Goal: Navigation & Orientation: Find specific page/section

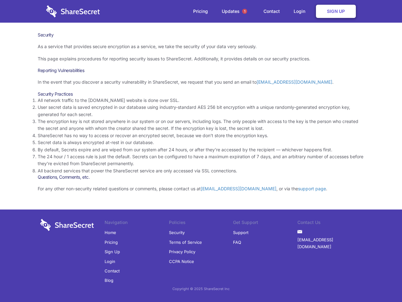
click at [201, 151] on li "By default, Secrets expire and are wiped from our system after 24 hours, or aft…" at bounding box center [201, 149] width 327 height 7
click at [245, 11] on span "1" at bounding box center [244, 11] width 5 height 5
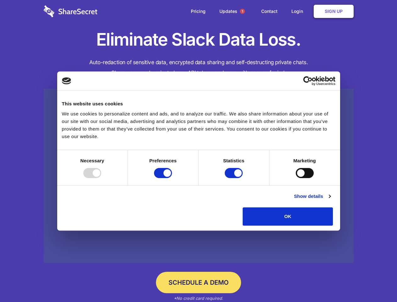
click at [101, 178] on div at bounding box center [92, 173] width 18 height 10
click at [172, 178] on input "Preferences" at bounding box center [163, 173] width 18 height 10
checkbox input "false"
click at [234, 178] on input "Statistics" at bounding box center [234, 173] width 18 height 10
checkbox input "false"
